Goal: Task Accomplishment & Management: Use online tool/utility

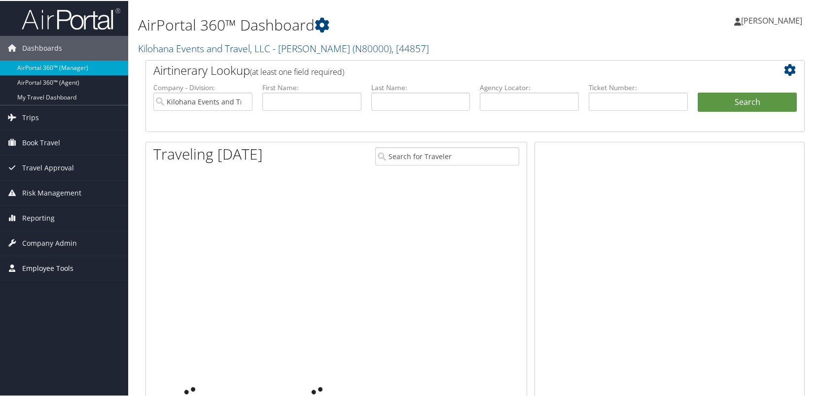
click at [63, 271] on span "Employee Tools" at bounding box center [47, 267] width 51 height 25
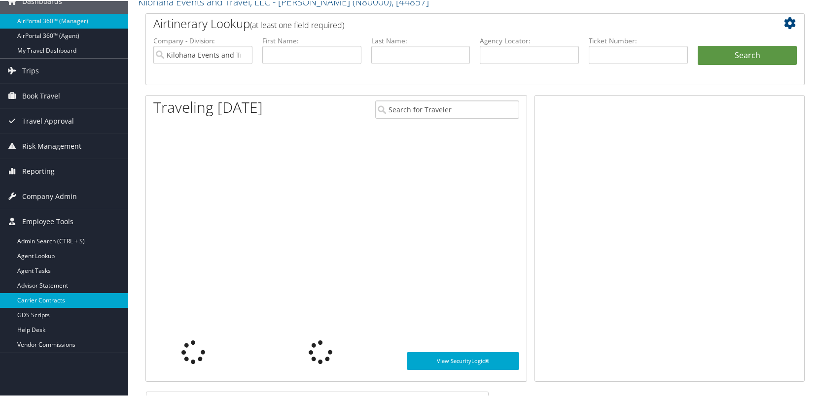
scroll to position [49, 0]
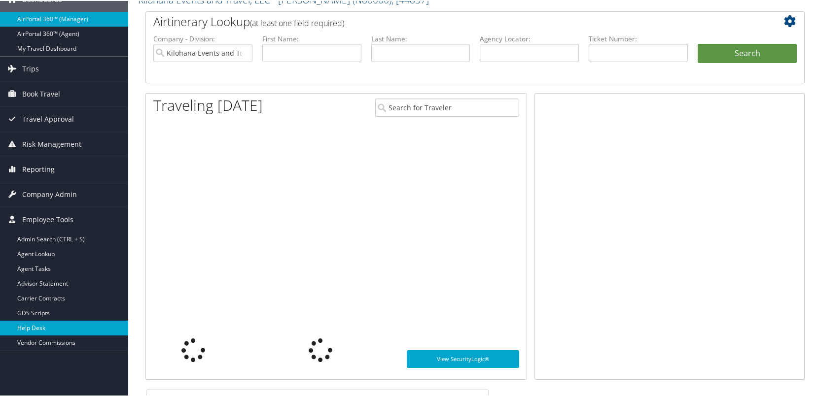
click at [49, 327] on link "Help Desk" at bounding box center [64, 327] width 128 height 15
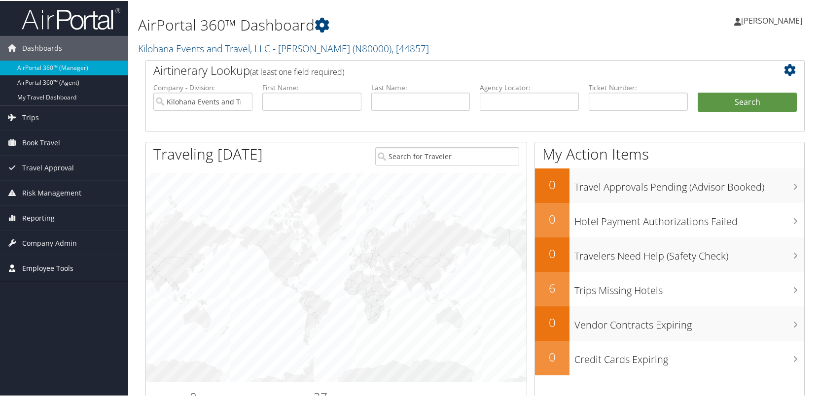
click at [68, 266] on span "Employee Tools" at bounding box center [47, 267] width 51 height 25
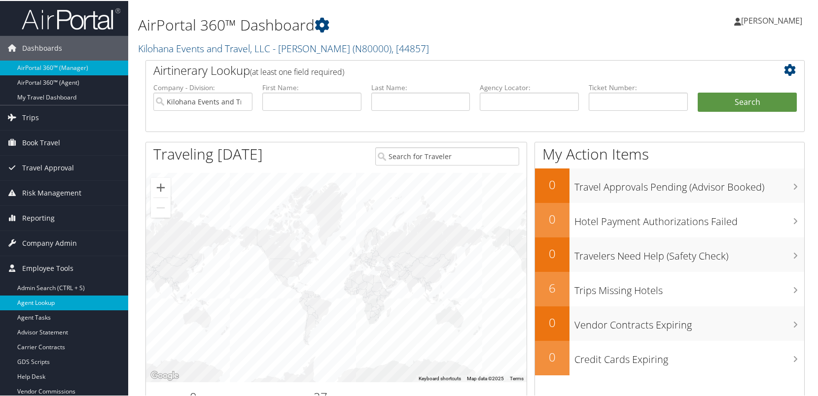
scroll to position [77, 0]
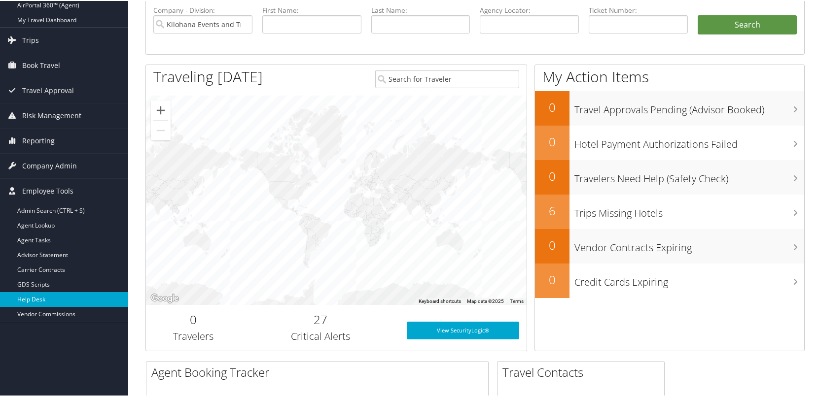
click at [35, 299] on link "Help Desk" at bounding box center [64, 298] width 128 height 15
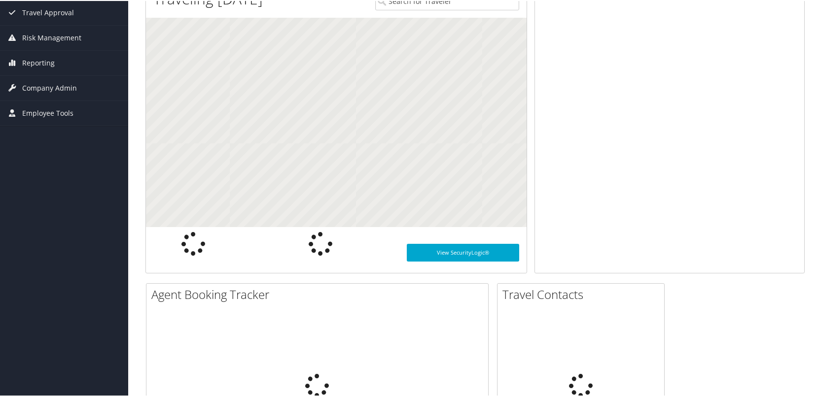
scroll to position [155, 0]
